Goal: Check status: Check status

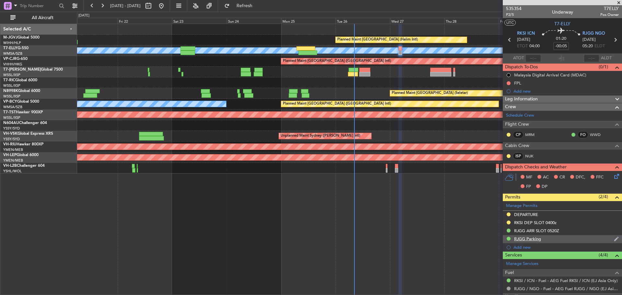
scroll to position [56, 0]
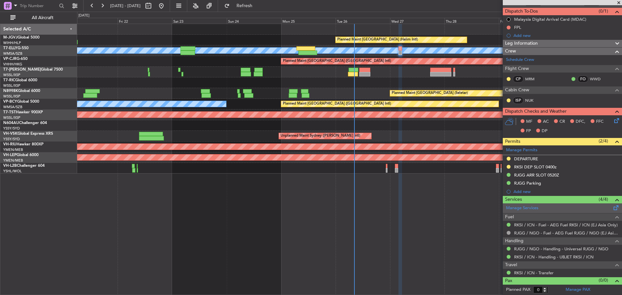
click at [612, 209] on span at bounding box center [616, 206] width 8 height 5
click at [252, 8] on button "Refresh" at bounding box center [240, 6] width 39 height 10
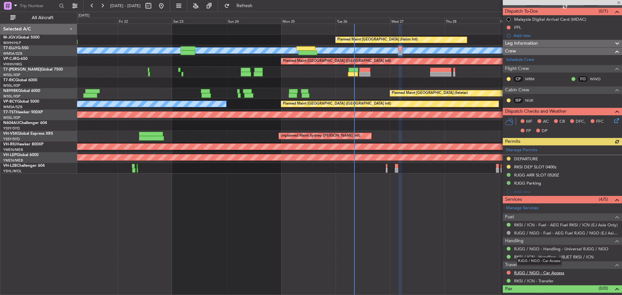
click at [545, 273] on link "RJGG / NGO - Car Access" at bounding box center [539, 273] width 50 height 6
click at [258, 4] on span "Refresh" at bounding box center [244, 6] width 27 height 5
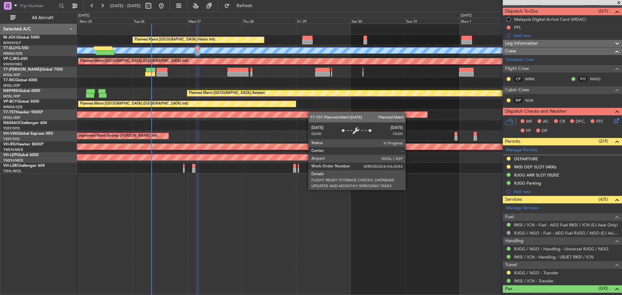
click at [240, 117] on div "Planned Maint [GEOGRAPHIC_DATA] (Halim Intl) [PERSON_NAME] Planned Maint [GEOGR…" at bounding box center [349, 99] width 544 height 150
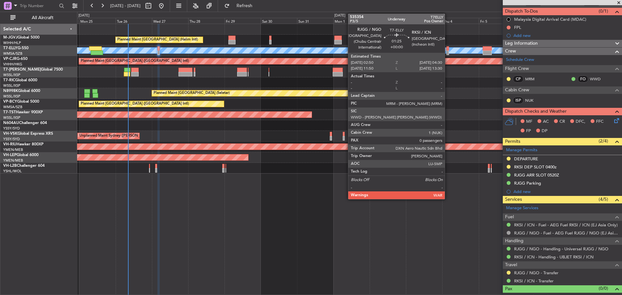
click at [448, 52] on div at bounding box center [447, 53] width 3 height 5
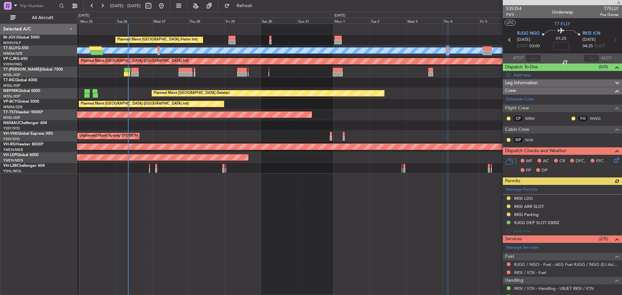
scroll to position [40, 0]
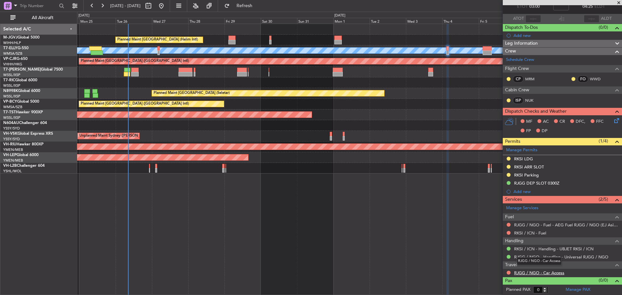
click at [536, 271] on link "RJGG / NGO - Car Access" at bounding box center [539, 273] width 50 height 6
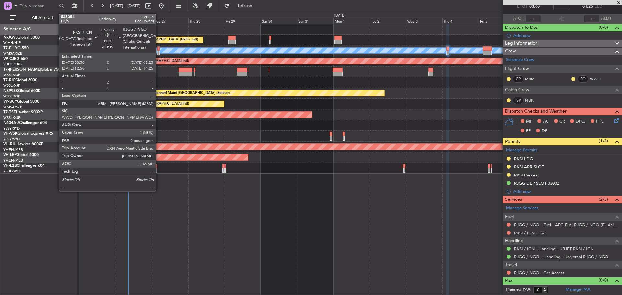
click at [159, 51] on div at bounding box center [158, 53] width 3 height 5
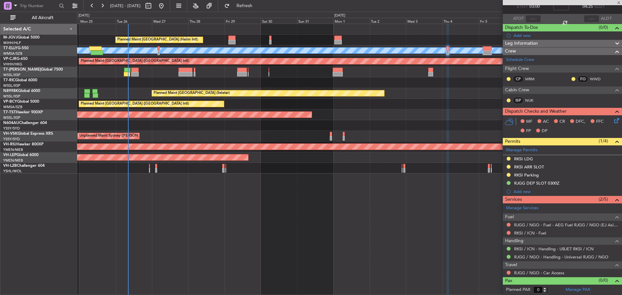
type input "-00:05"
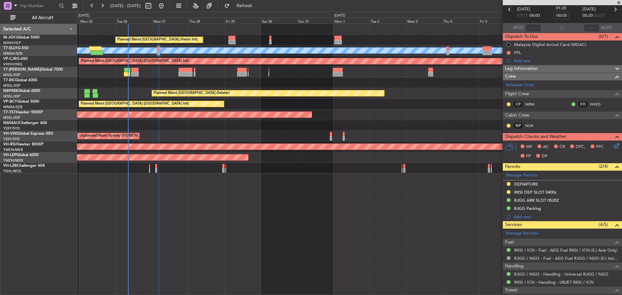
scroll to position [64, 0]
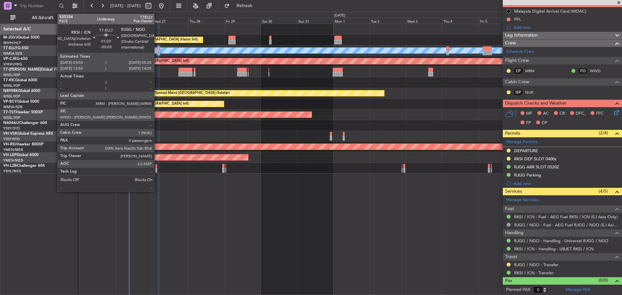
click at [157, 54] on div at bounding box center [158, 53] width 3 height 5
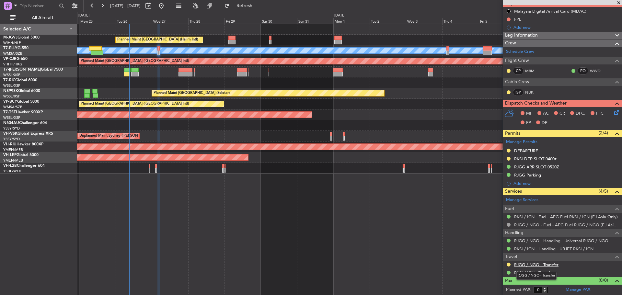
click at [526, 266] on link "RJGG / NGO - Transfer" at bounding box center [536, 265] width 44 height 6
click at [245, 6] on button "Refresh" at bounding box center [240, 6] width 39 height 10
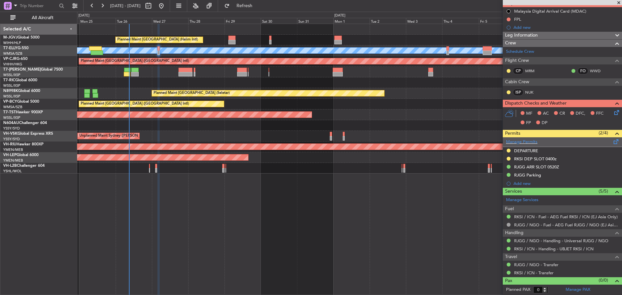
click at [612, 141] on span at bounding box center [616, 140] width 8 height 5
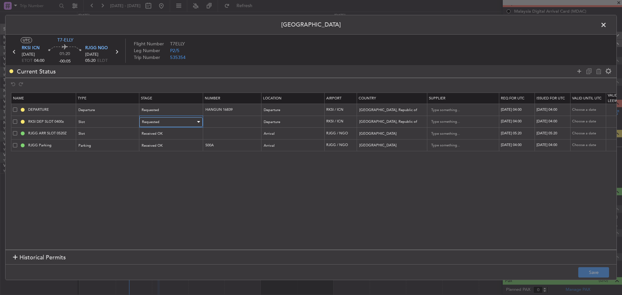
click at [153, 121] on span "Requested" at bounding box center [150, 121] width 17 height 5
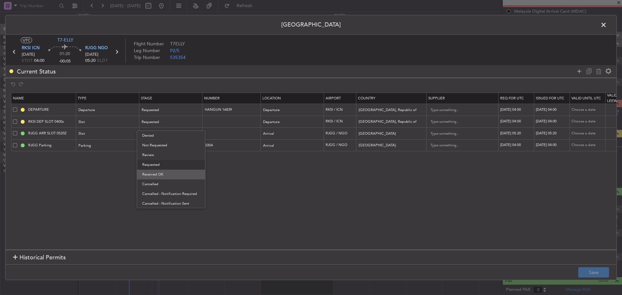
click at [165, 176] on span "Received OK" at bounding box center [171, 175] width 58 height 10
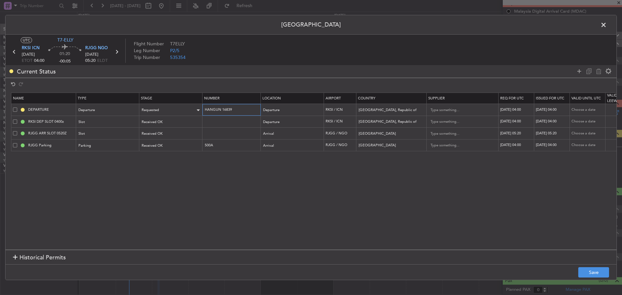
drag, startPoint x: 238, startPoint y: 110, endPoint x: 186, endPoint y: 109, distance: 52.1
click at [186, 109] on tr "DEPARTURE Departure Requested HANGUN 16839 Departure RKSI / ICN [GEOGRAPHIC_DAT…" at bounding box center [424, 110] width 826 height 12
click at [585, 272] on button "Save" at bounding box center [593, 272] width 31 height 10
click at [607, 27] on span at bounding box center [607, 26] width 0 height 13
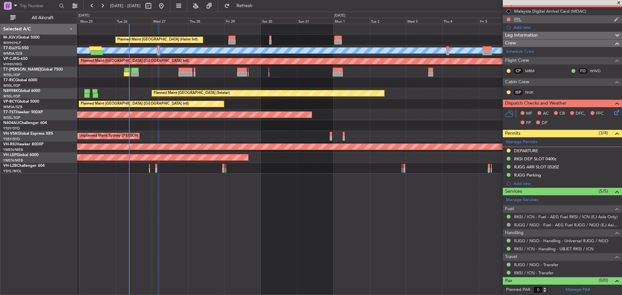
click at [526, 20] on div "FPL" at bounding box center [562, 19] width 119 height 8
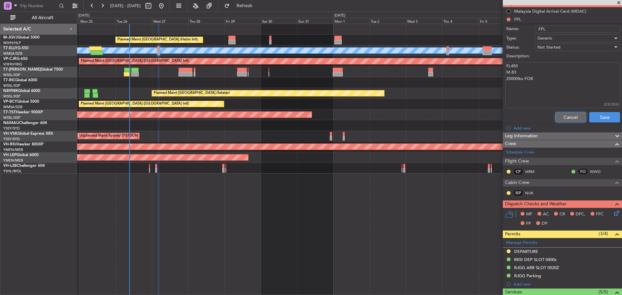
click at [558, 118] on button "Cancel" at bounding box center [570, 117] width 31 height 10
